Goal: Find specific page/section: Find specific page/section

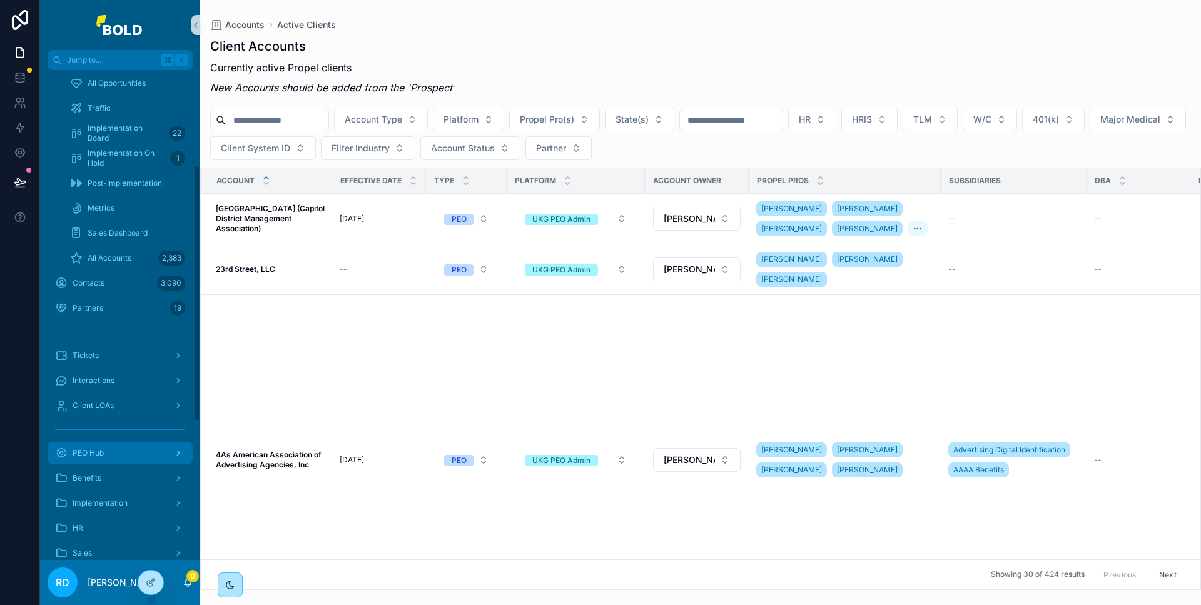
scroll to position [232, 0]
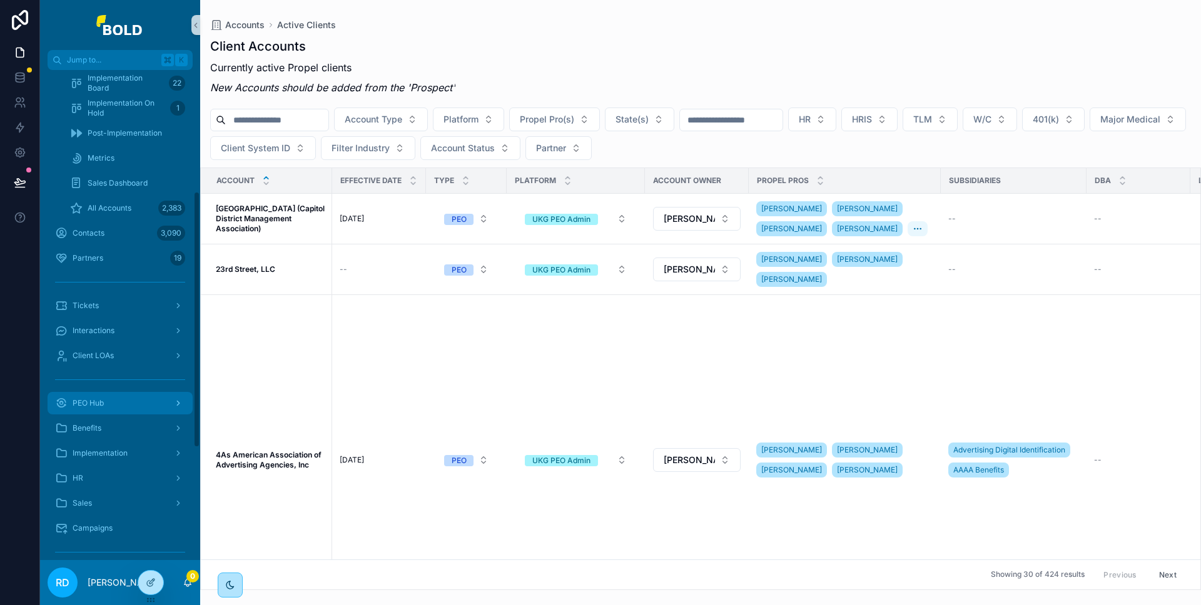
click at [121, 408] on div "PEO Hub" at bounding box center [120, 403] width 130 height 20
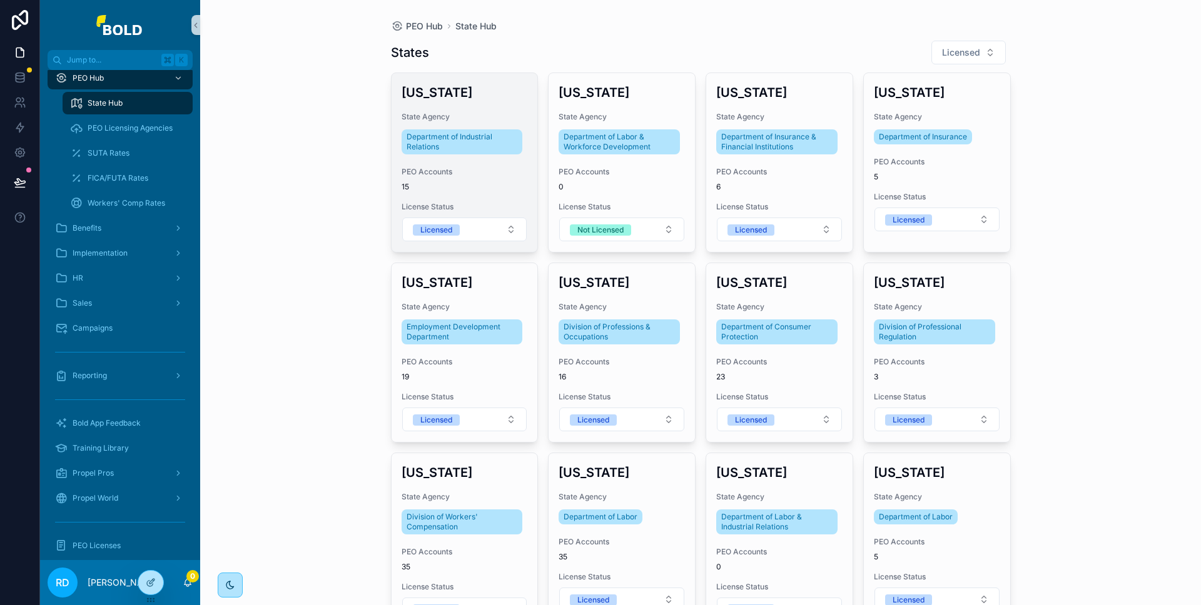
click at [485, 97] on h3 "[US_STATE]" at bounding box center [465, 92] width 126 height 19
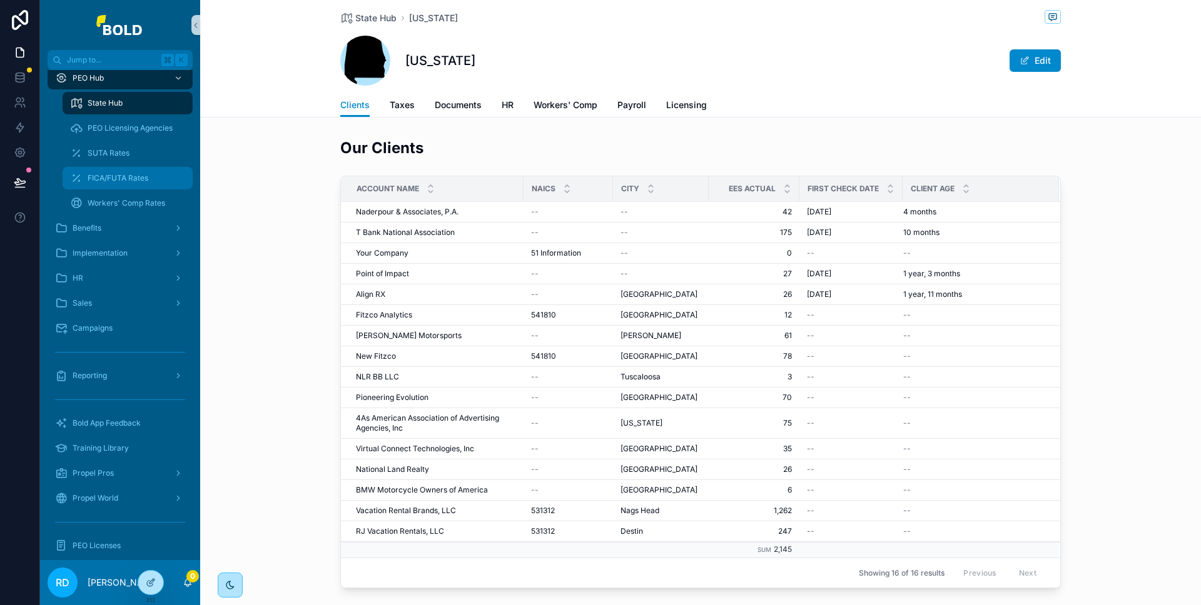
scroll to position [201, 0]
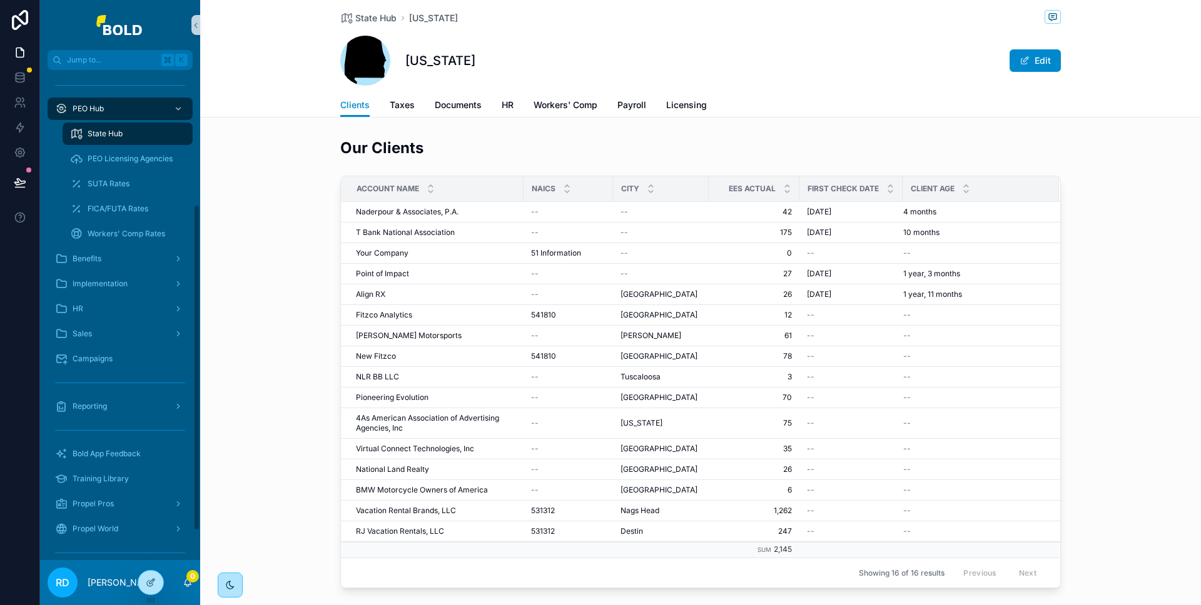
click at [117, 136] on span "State Hub" at bounding box center [105, 134] width 35 height 10
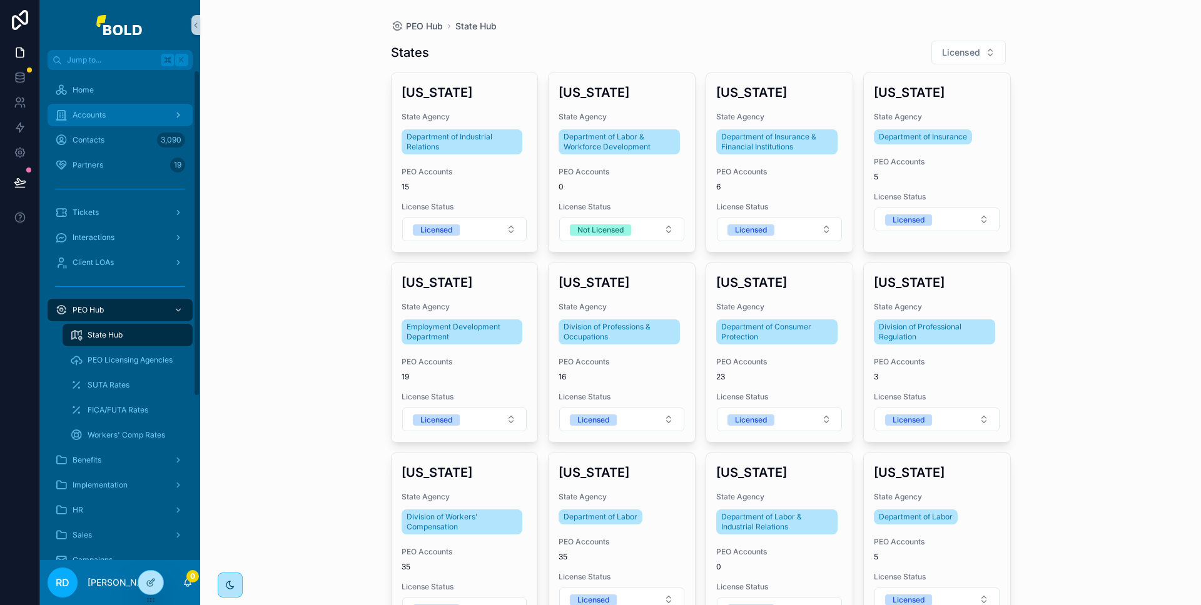
click at [97, 119] on span "Accounts" at bounding box center [89, 115] width 33 height 10
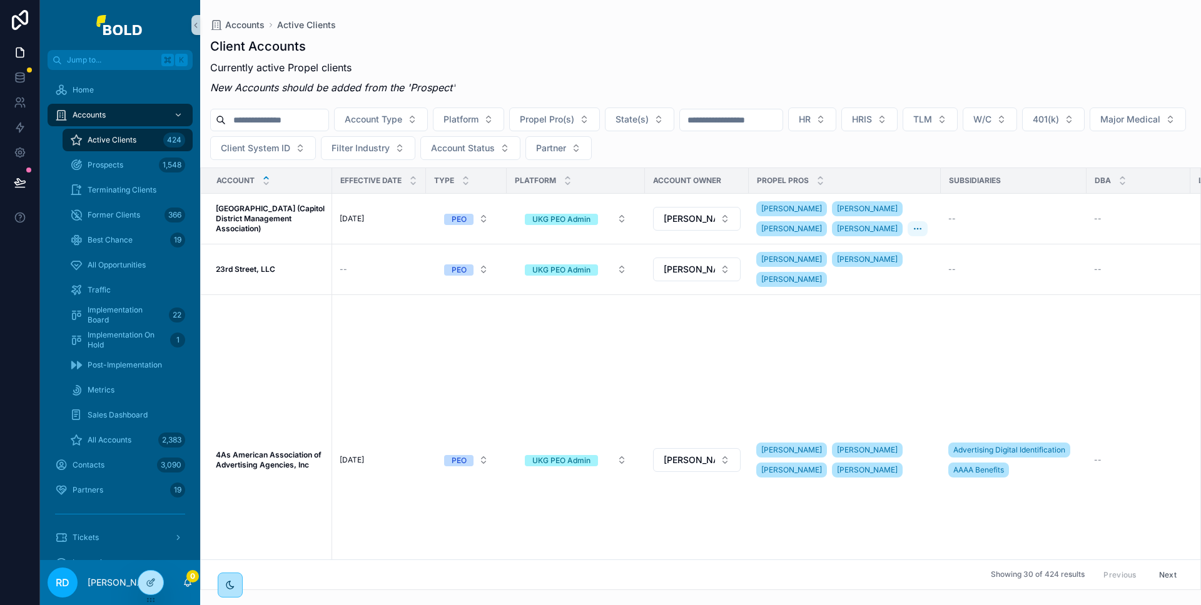
click at [104, 133] on div "Active Clients 424" at bounding box center [127, 140] width 115 height 20
